Goal: Information Seeking & Learning: Find specific fact

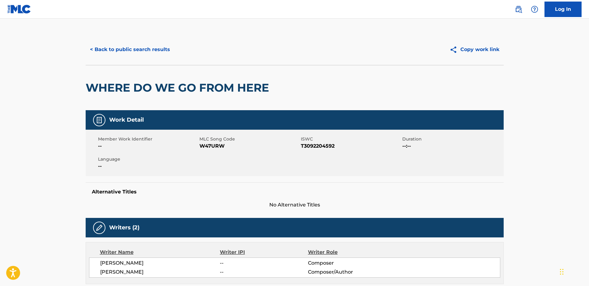
click at [299, 182] on div "Alternative Titles No Alternative Titles" at bounding box center [295, 195] width 418 height 26
click at [299, 105] on main "< Back to public search results Copy work link WHERE DO WE GO FROM HERE Work De…" at bounding box center [294, 241] width 589 height 444
click at [128, 46] on button "< Back to public search results" at bounding box center [130, 49] width 89 height 15
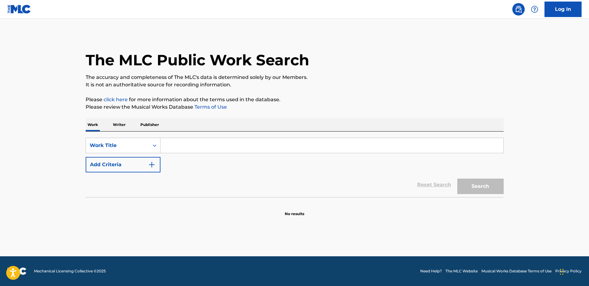
click at [148, 164] on img "Search Form" at bounding box center [151, 164] width 7 height 7
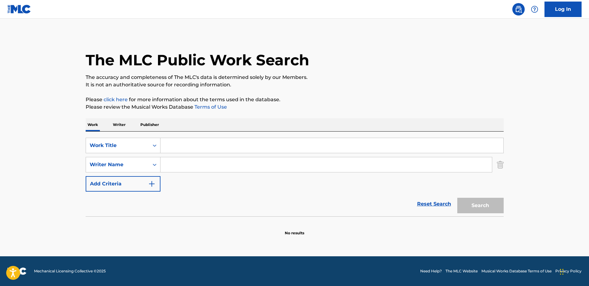
click at [139, 173] on div "SearchWithCriteria146b2553-07cd-421f-83b8-7d0823643692 Work Title SearchWithCri…" at bounding box center [295, 165] width 418 height 54
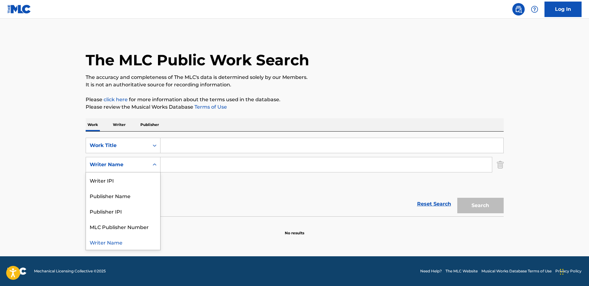
click at [139, 167] on div "Writer Name" at bounding box center [118, 164] width 56 height 7
click at [137, 198] on div "Publisher Name" at bounding box center [123, 195] width 74 height 15
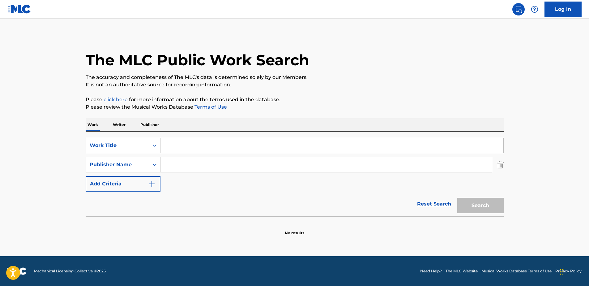
click at [170, 166] on input "Search Form" at bounding box center [325, 164] width 331 height 15
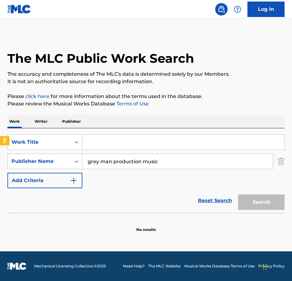
type input "grey man production music"
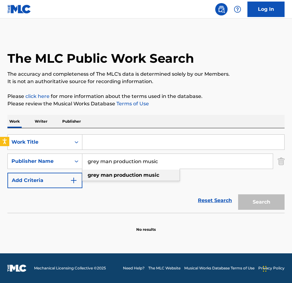
click at [133, 175] on strong "production" at bounding box center [127, 175] width 28 height 6
click at [145, 182] on div "SearchWithCriteria146b2553-07cd-421f-83b8-7d0823643692 Work Title SearchWithCri…" at bounding box center [145, 162] width 277 height 54
click at [172, 143] on input "Search Form" at bounding box center [183, 142] width 202 height 15
paste input "A Mother's Grief"
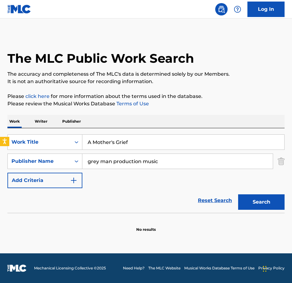
type input "A Mother's Grief"
click at [238, 194] on button "Search" at bounding box center [261, 201] width 46 height 15
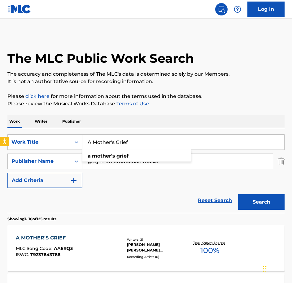
click at [113, 242] on div "A MOTHER'S GRIEF MLC Song Code : AA6RQ3 ISWC : T9237643786" at bounding box center [68, 248] width 105 height 28
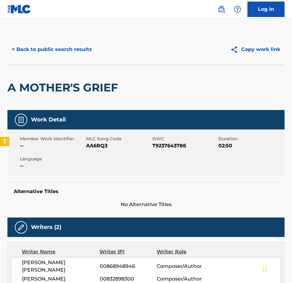
click at [101, 144] on span "AA6RQ3" at bounding box center [118, 145] width 65 height 7
copy span "AA6RQ3"
click at [10, 51] on button "< Back to public search results" at bounding box center [51, 49] width 89 height 15
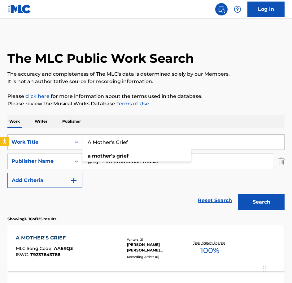
drag, startPoint x: 164, startPoint y: 143, endPoint x: 35, endPoint y: 109, distance: 133.3
paste input "Proud Father"
type input "A Proud Father"
click at [238, 194] on button "Search" at bounding box center [261, 201] width 46 height 15
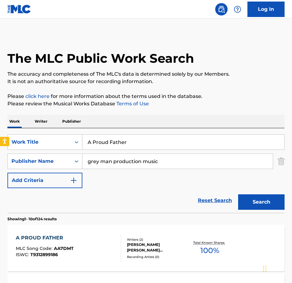
click at [110, 246] on div "A PROUD FATHER MLC Song Code : AA7DMT ISWC : T9312899186" at bounding box center [68, 248] width 105 height 28
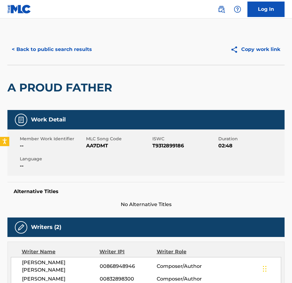
click at [103, 150] on div "Member Work Identifier -- MLC Song Code AA7DMT ISWC T9312899186 Duration 02:48 …" at bounding box center [145, 153] width 277 height 46
copy span "AA7DMT"
click at [11, 45] on button "< Back to public search results" at bounding box center [51, 49] width 89 height 15
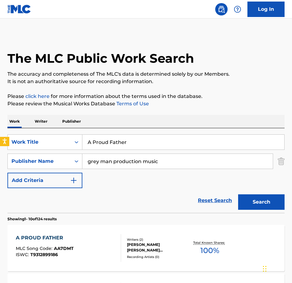
drag, startPoint x: 138, startPoint y: 145, endPoint x: 48, endPoint y: 125, distance: 91.8
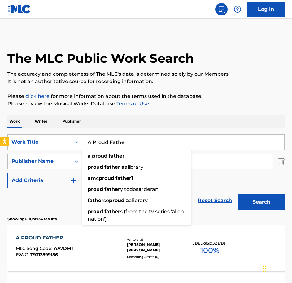
paste input "View Of Heaven"
type input "A View Of Heaven"
click at [238, 194] on button "Search" at bounding box center [261, 201] width 46 height 15
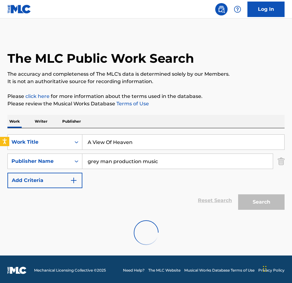
click at [170, 233] on div at bounding box center [145, 233] width 277 height 40
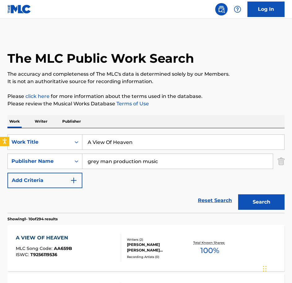
click at [70, 234] on div "A VIEW OF HEAVEN MLC Song Code : AA659B ISWC : T9256119536 Writers ( 2 ) [PERSO…" at bounding box center [145, 248] width 277 height 46
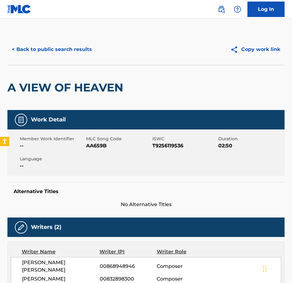
click at [94, 152] on div "Member Work Identifier -- MLC Song Code AA659B ISWC T9256119536 Duration 02:50 …" at bounding box center [145, 153] width 277 height 46
copy span "AA659B"
click at [96, 63] on div "< Back to public search results Copy work link" at bounding box center [145, 49] width 277 height 31
click at [85, 58] on div "< Back to public search results Copy work link" at bounding box center [145, 49] width 277 height 31
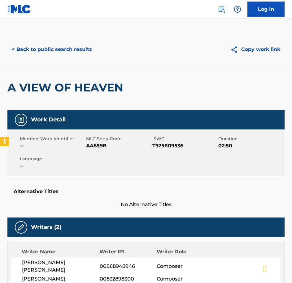
click at [79, 53] on button "< Back to public search results" at bounding box center [51, 49] width 89 height 15
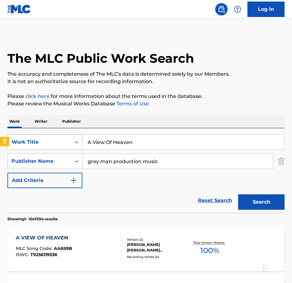
drag, startPoint x: 133, startPoint y: 148, endPoint x: 67, endPoint y: 138, distance: 66.2
click at [67, 138] on div "SearchWithCriteria146b2553-07cd-421f-83b8-7d0823643692 Work Title A View Of Hea…" at bounding box center [145, 142] width 277 height 15
paste input "fter The Arabian Storm"
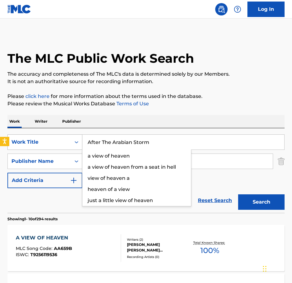
type input "After The Arabian Storm"
click at [238, 194] on button "Search" at bounding box center [261, 201] width 46 height 15
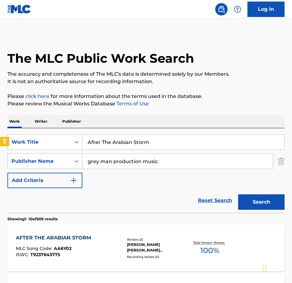
click at [86, 254] on div "ISWC : T9237643775" at bounding box center [55, 255] width 78 height 5
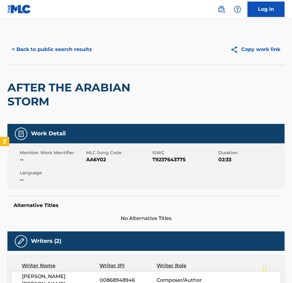
click at [91, 157] on span "AA6Y02" at bounding box center [118, 159] width 65 height 7
copy span "AA6Y02"
click at [84, 42] on button "< Back to public search results" at bounding box center [51, 49] width 89 height 15
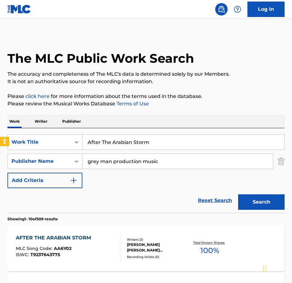
drag, startPoint x: 162, startPoint y: 145, endPoint x: 48, endPoint y: 124, distance: 116.3
paste input "nticipating Happiness"
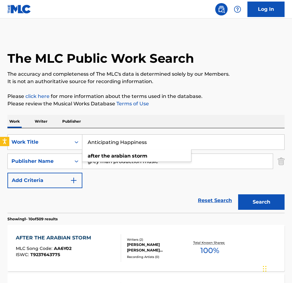
type input "Anticipating Happiness"
click at [238, 194] on button "Search" at bounding box center [261, 201] width 46 height 15
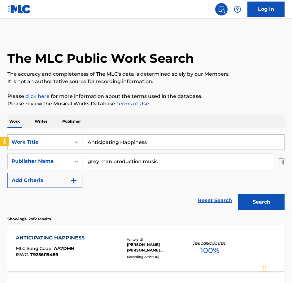
click at [93, 237] on div "ANTICIPATING HAPPINESS MLC Song Code : AA7DMH ISWC : T9256119489" at bounding box center [68, 248] width 105 height 28
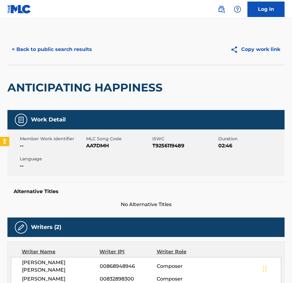
click at [109, 148] on span "AA7DMH" at bounding box center [118, 145] width 65 height 7
click at [106, 147] on span "AA7DMH" at bounding box center [118, 145] width 65 height 7
copy span "AA7DMH"
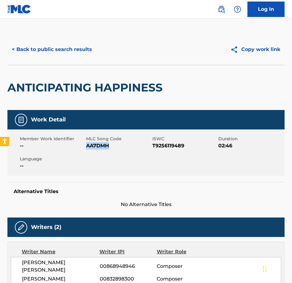
click at [70, 46] on button "< Back to public search results" at bounding box center [51, 49] width 89 height 15
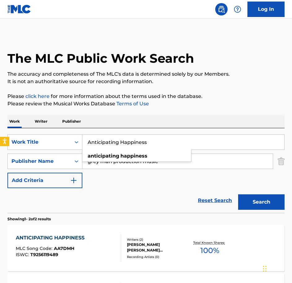
drag, startPoint x: 166, startPoint y: 142, endPoint x: 86, endPoint y: 120, distance: 82.6
click at [86, 120] on div "Work Writer Publisher SearchWithCriteria146b2553-07cd-421f-83b8-7d0823643692 Wo…" at bounding box center [145, 232] width 277 height 234
paste input "rabian Hope"
type input "Arabian Hope"
click at [238, 194] on button "Search" at bounding box center [261, 201] width 46 height 15
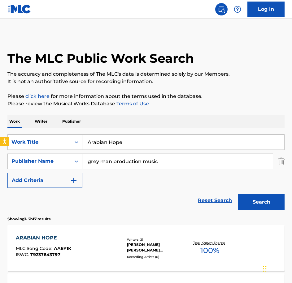
click at [101, 232] on div "ARABIAN HOPE MLC Song Code : AA6Y1K ISWC : T9237643797 Writers ( 2 ) [PERSON_NA…" at bounding box center [145, 248] width 277 height 46
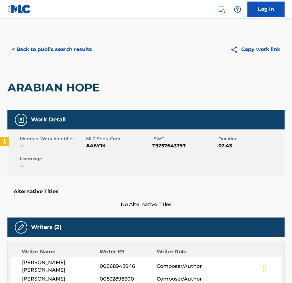
click at [96, 148] on span "AA6Y1K" at bounding box center [118, 145] width 65 height 7
copy span "AA6Y1K"
click at [47, 54] on button "< Back to public search results" at bounding box center [51, 49] width 89 height 15
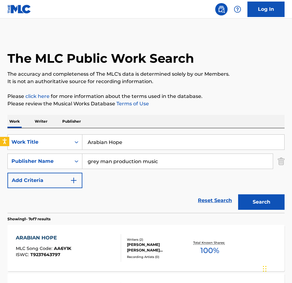
drag, startPoint x: 131, startPoint y: 139, endPoint x: 1, endPoint y: 130, distance: 130.8
paste input "Visitors"
type input "Arabian Visitors"
click at [238, 194] on button "Search" at bounding box center [261, 201] width 46 height 15
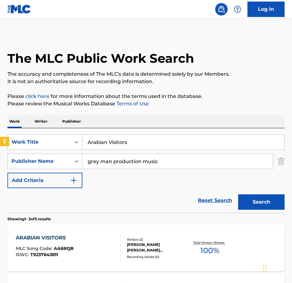
click at [103, 248] on div "ARABIAN VISITORS MLC Song Code : AA6RQB ISWC : T9237643811" at bounding box center [68, 248] width 105 height 28
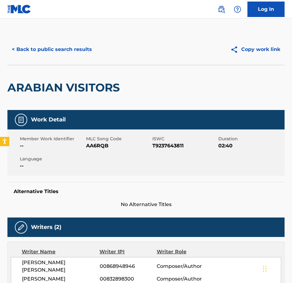
click at [92, 151] on div "Member Work Identifier -- MLC Song Code AA6RQB ISWC T9237643811 Duration 02:40 …" at bounding box center [145, 153] width 277 height 46
copy span "AA6RQB"
click at [73, 49] on button "< Back to public search results" at bounding box center [51, 49] width 89 height 15
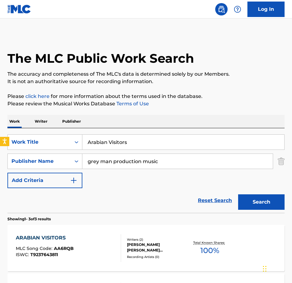
drag, startPoint x: 166, startPoint y: 144, endPoint x: 16, endPoint y: 128, distance: 150.2
click at [18, 129] on div "SearchWithCriteria146b2553-07cd-421f-83b8-7d0823643692 Work Title Arabian Visit…" at bounding box center [145, 170] width 277 height 85
paste input "sh Fall"
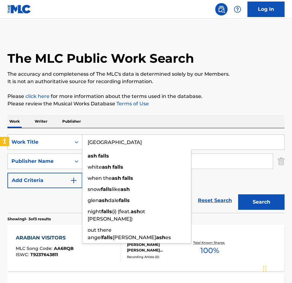
type input "[GEOGRAPHIC_DATA]"
click at [238, 194] on button "Search" at bounding box center [261, 201] width 46 height 15
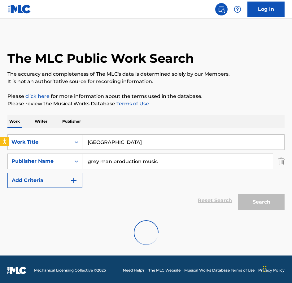
click at [72, 238] on div at bounding box center [145, 233] width 277 height 40
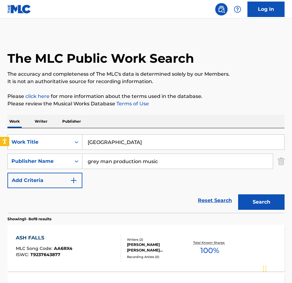
click at [67, 231] on div "ASH FALLS MLC Song Code : AA6RX4 ISWC : T9237643877 Writers ( 2 ) [PERSON_NAME]…" at bounding box center [145, 248] width 277 height 46
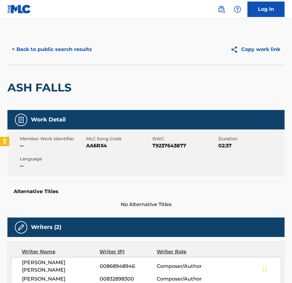
click at [92, 148] on span "AA6RX4" at bounding box center [118, 145] width 65 height 7
copy span "AA6RX4"
click at [37, 46] on button "< Back to public search results" at bounding box center [51, 49] width 89 height 15
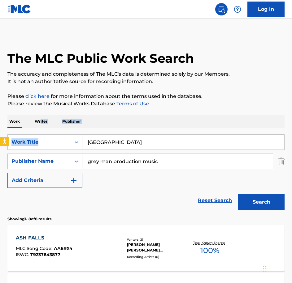
drag, startPoint x: 137, startPoint y: 133, endPoint x: 40, endPoint y: 124, distance: 97.2
drag, startPoint x: 40, startPoint y: 124, endPoint x: 120, endPoint y: 139, distance: 80.8
click at [120, 139] on input "[GEOGRAPHIC_DATA]" at bounding box center [183, 142] width 202 height 15
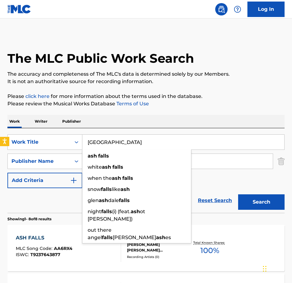
drag, startPoint x: 121, startPoint y: 142, endPoint x: 25, endPoint y: 131, distance: 96.2
click at [25, 131] on div "SearchWithCriteria146b2553-07cd-421f-83b8-7d0823643692 Work Title [GEOGRAPHIC_D…" at bounding box center [145, 170] width 277 height 85
paste input "Birds Of Prey Gather"
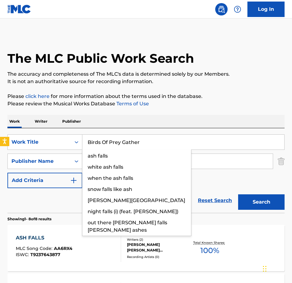
type input "Birds Of Prey Gather"
click at [238, 194] on button "Search" at bounding box center [261, 201] width 46 height 15
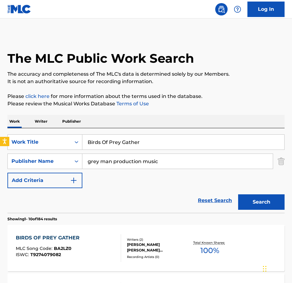
click at [84, 232] on div "BIRDS OF PREY GATHER MLC Song Code : BA2LZ0 ISWC : T9274079082 Writers ( 2 ) [P…" at bounding box center [145, 248] width 277 height 46
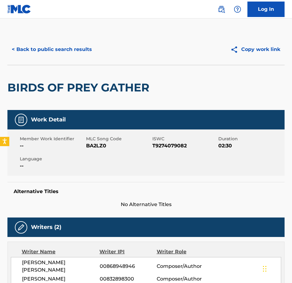
click at [91, 150] on div "Member Work Identifier -- MLC Song Code BA2LZ0 ISWC T9274079082 Duration 02:30 …" at bounding box center [145, 153] width 277 height 46
copy span "BA2LZ0"
click at [60, 51] on button "< Back to public search results" at bounding box center [51, 49] width 89 height 15
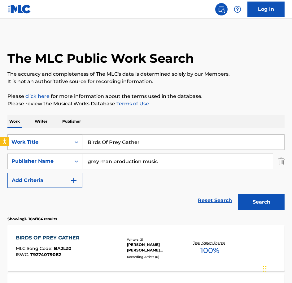
drag, startPoint x: 177, startPoint y: 145, endPoint x: 53, endPoint y: 145, distance: 123.7
click at [53, 145] on div "SearchWithCriteria146b2553-07cd-421f-83b8-7d0823643692 Work Title Birds Of Prey…" at bounding box center [145, 142] width 277 height 15
paste input "uttercup Field"
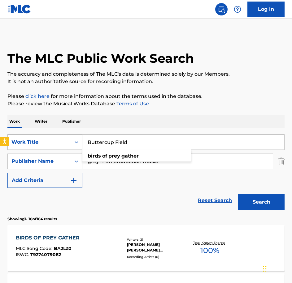
type input "Buttercup Field"
click at [238, 194] on button "Search" at bounding box center [261, 201] width 46 height 15
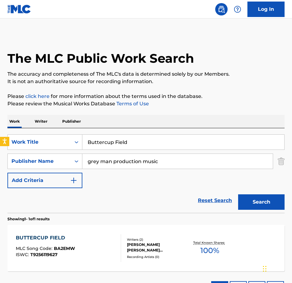
click at [101, 243] on div "BUTTERCUP FIELD MLC Song Code : BA2EMW ISWC : T9256119627" at bounding box center [68, 248] width 105 height 28
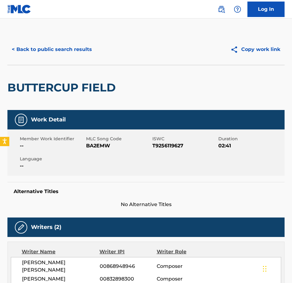
click at [98, 149] on span "BA2EMW" at bounding box center [118, 145] width 65 height 7
copy span "BA2EMW"
